Goal: Communication & Community: Answer question/provide support

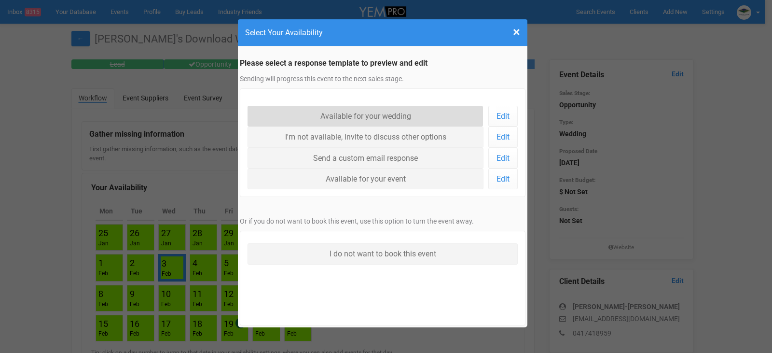
drag, startPoint x: 369, startPoint y: 116, endPoint x: 475, endPoint y: 238, distance: 161.7
click at [369, 116] on link "Available for your wedding" at bounding box center [365, 116] width 236 height 21
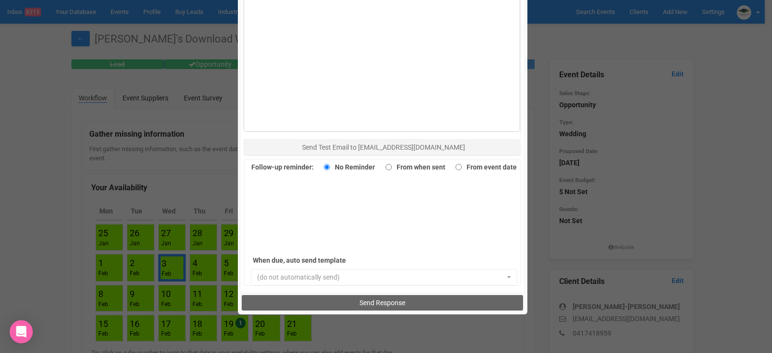
scroll to position [663, 0]
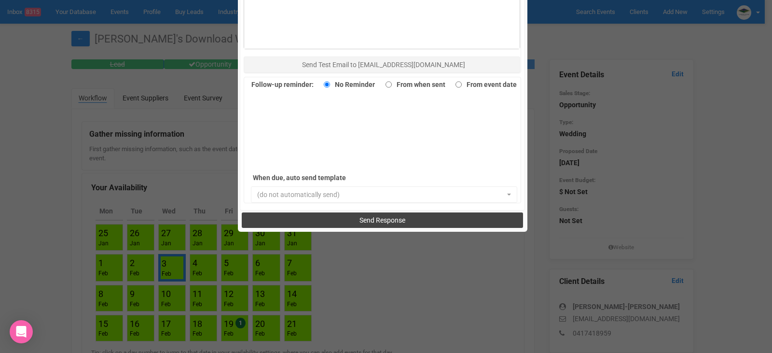
click at [384, 218] on span "Send Response" at bounding box center [382, 220] width 46 height 8
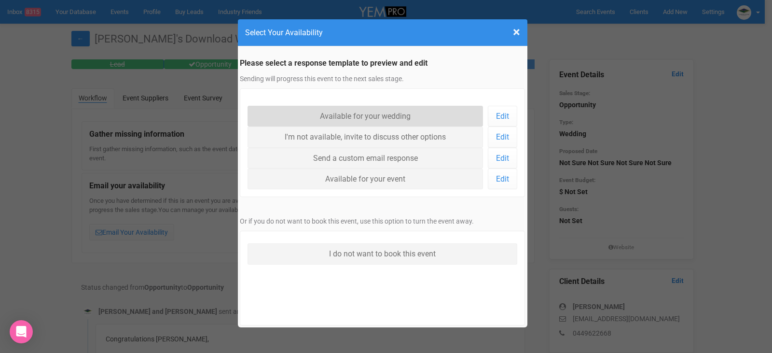
drag, startPoint x: 348, startPoint y: 114, endPoint x: 486, endPoint y: 220, distance: 174.0
click at [348, 114] on link "Available for your wedding" at bounding box center [365, 116] width 236 height 21
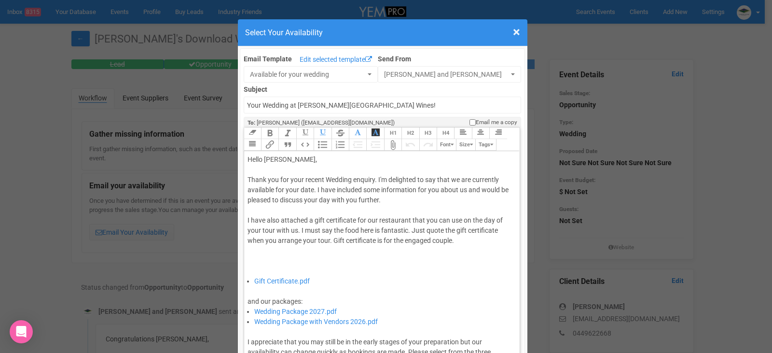
click at [312, 191] on div "Thank you for your recent Wedding enquiry. I'm delighted to say that we are cur…" at bounding box center [380, 225] width 266 height 101
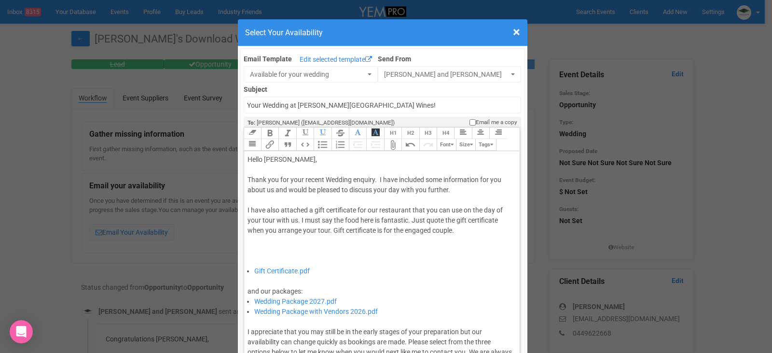
type trix-editor "<div>Hello Kathleen,&nbsp;</div><div><br></div><div>Thank you for your recent W…"
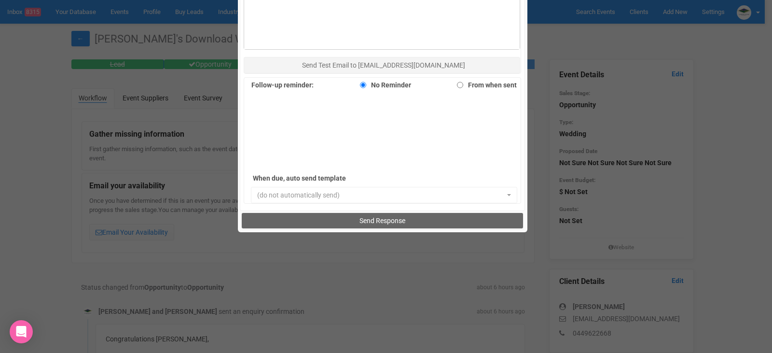
scroll to position [663, 0]
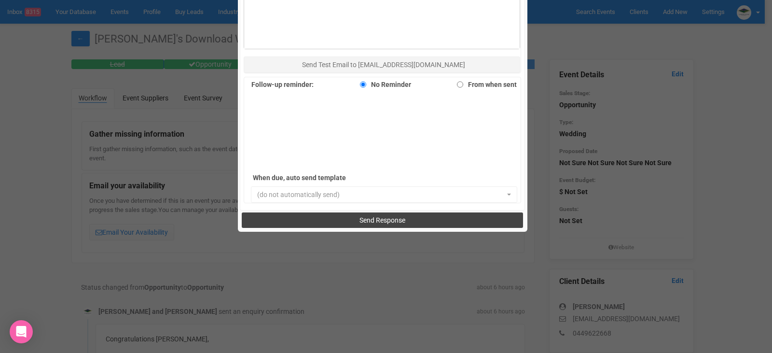
click at [410, 218] on button "Send Response" at bounding box center [382, 219] width 281 height 15
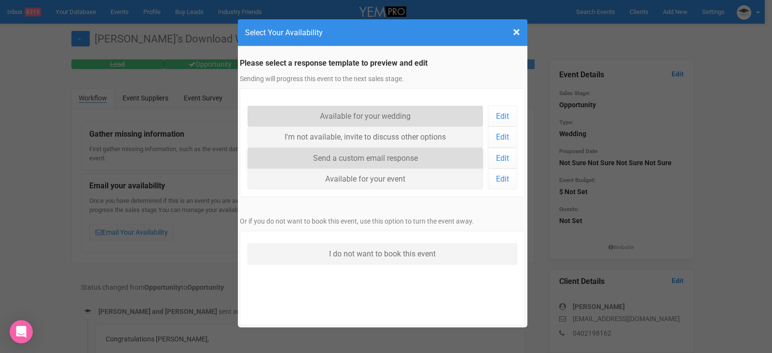
drag, startPoint x: 339, startPoint y: 119, endPoint x: 362, endPoint y: 148, distance: 37.1
click at [339, 119] on link "Available for your wedding" at bounding box center [365, 116] width 236 height 21
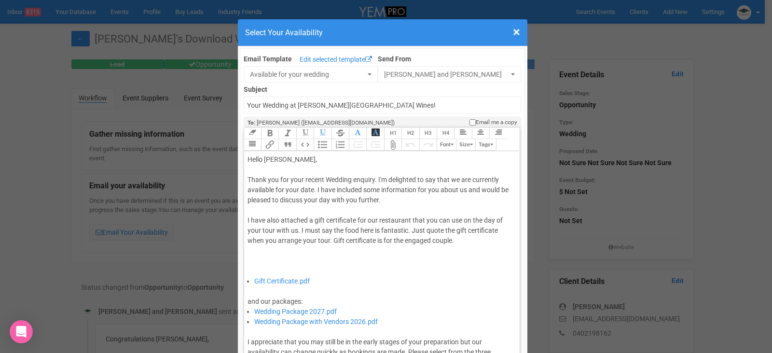
click at [313, 192] on div "Thank you for your recent Wedding enquiry. I'm delighted to say that we are cur…" at bounding box center [380, 225] width 266 height 101
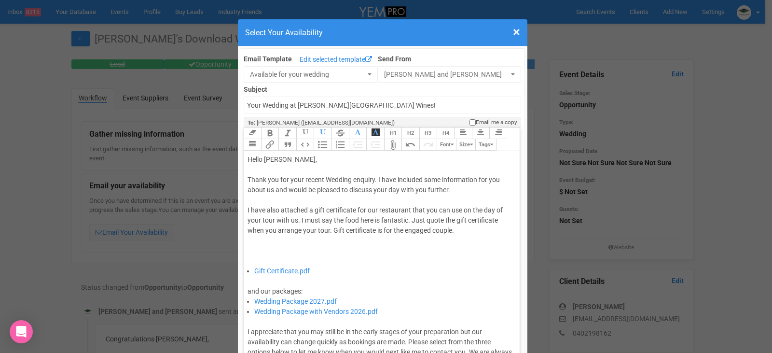
type trix-editor "<div>Hello Elizabeth,&nbsp;</div><div><br></div><div>Thank you for your recent …"
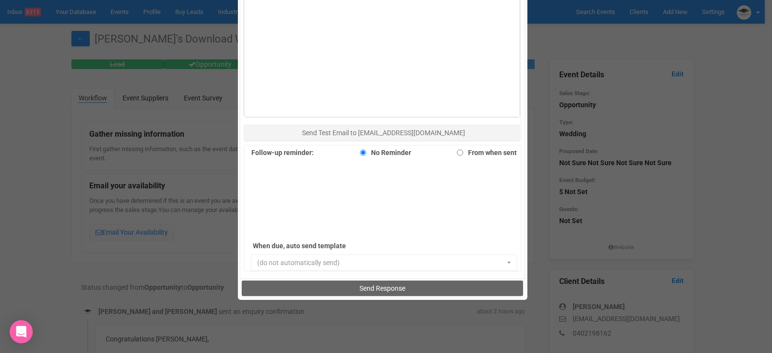
scroll to position [663, 0]
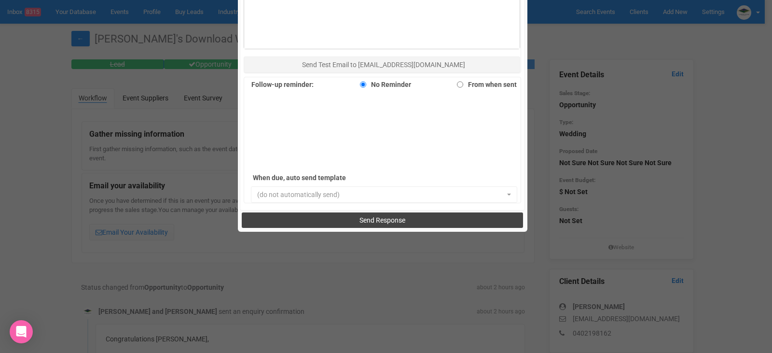
click at [386, 216] on span "Send Response" at bounding box center [382, 220] width 46 height 8
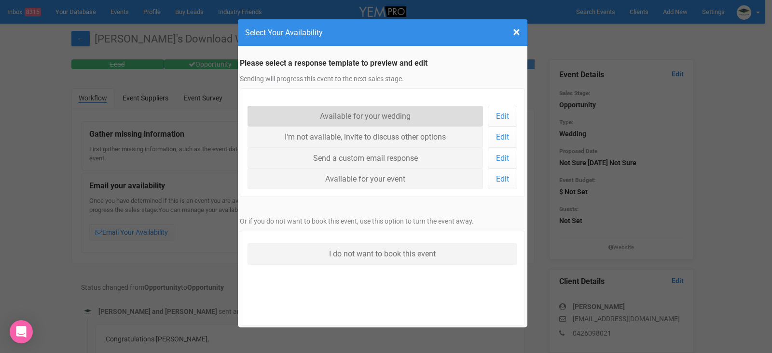
click at [372, 112] on link "Available for your wedding" at bounding box center [365, 116] width 236 height 21
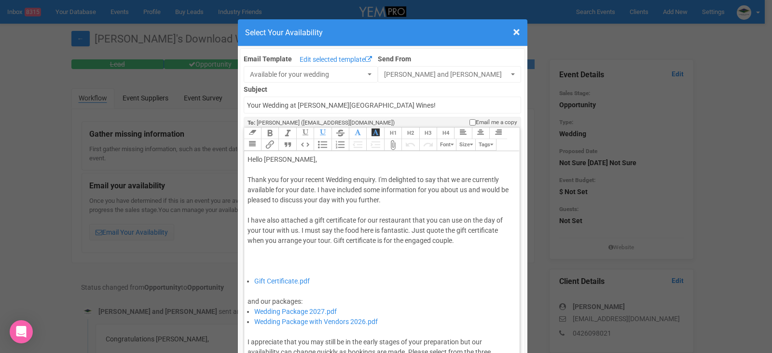
click at [311, 190] on div "Thank you for your recent Wedding enquiry. I'm delighted to say that we are cur…" at bounding box center [380, 225] width 266 height 101
click at [313, 191] on div "Thank you for your recent Wedding enquiry. I'm delighted to say that we are cur…" at bounding box center [380, 225] width 266 height 101
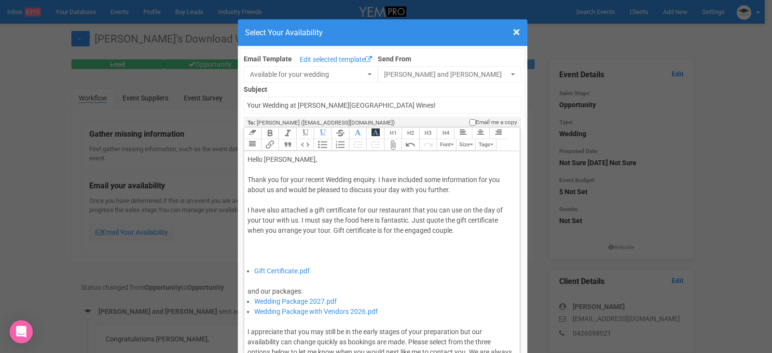
type trix-editor "<div>Hello [PERSON_NAME],&nbsp;</div><div><br></div><div>Thank you for your rec…"
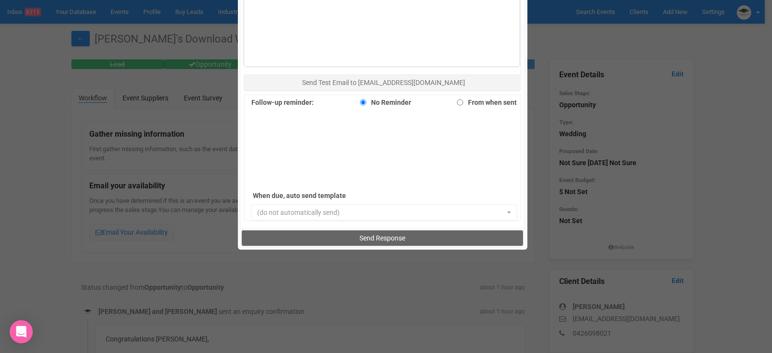
scroll to position [663, 0]
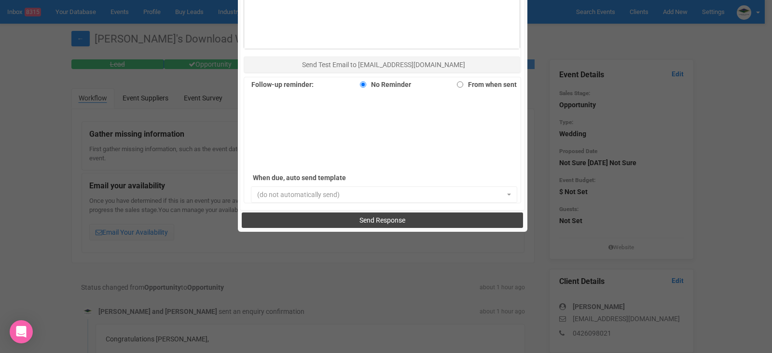
click at [366, 221] on span "Send Response" at bounding box center [382, 220] width 46 height 8
